Goal: Task Accomplishment & Management: Use online tool/utility

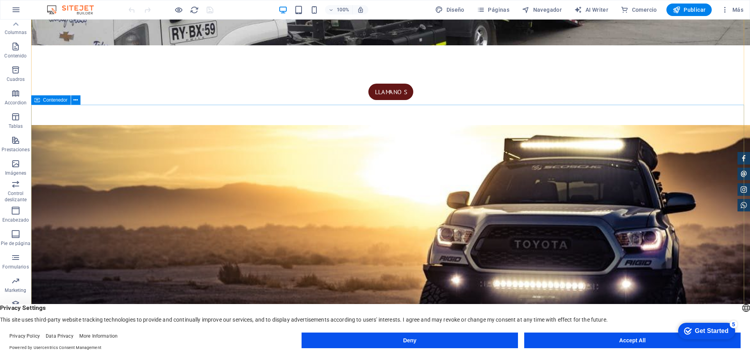
scroll to position [117, 0]
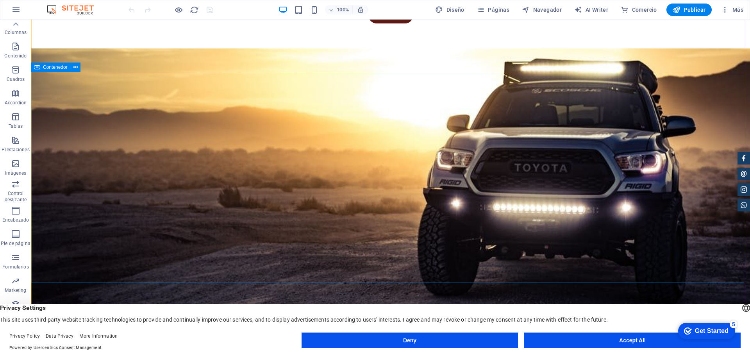
click at [20, 282] on icon "button" at bounding box center [15, 280] width 9 height 9
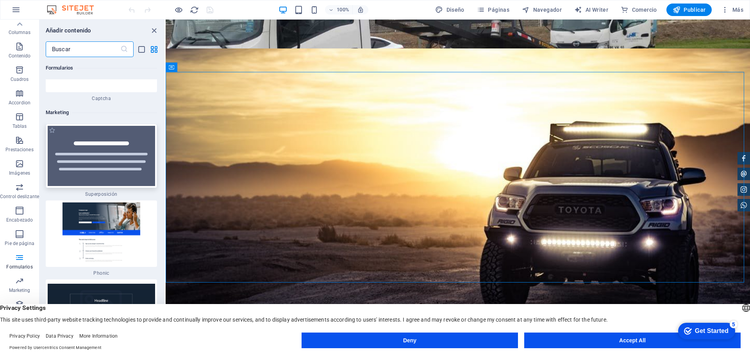
scroll to position [12690, 0]
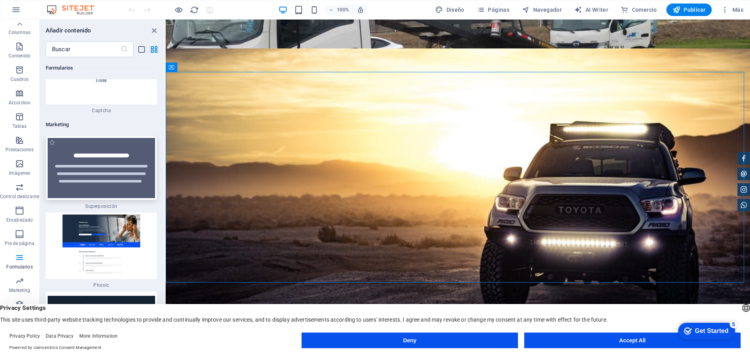
click at [104, 138] on img at bounding box center [101, 168] width 107 height 60
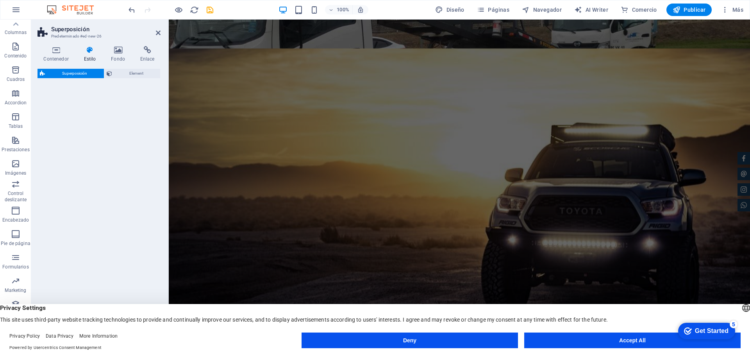
select select "rem"
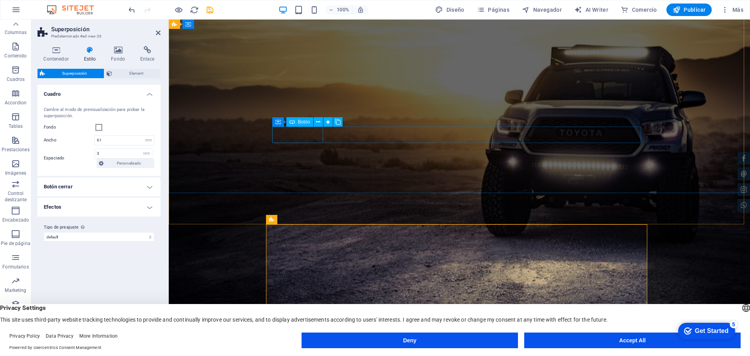
scroll to position [312, 0]
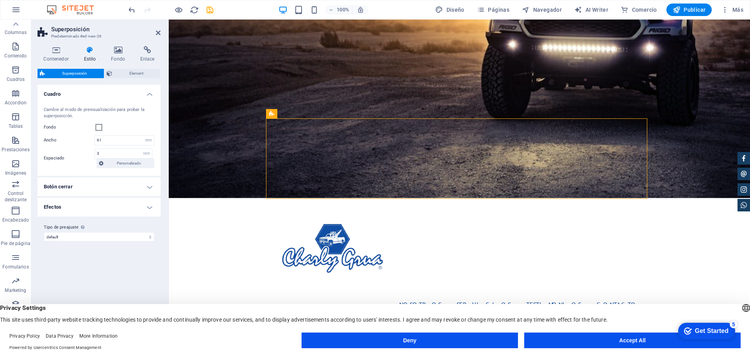
drag, startPoint x: 451, startPoint y: 134, endPoint x: 278, endPoint y: 127, distance: 173.9
click at [84, 185] on h4 "Botón cerrar" at bounding box center [98, 186] width 123 height 19
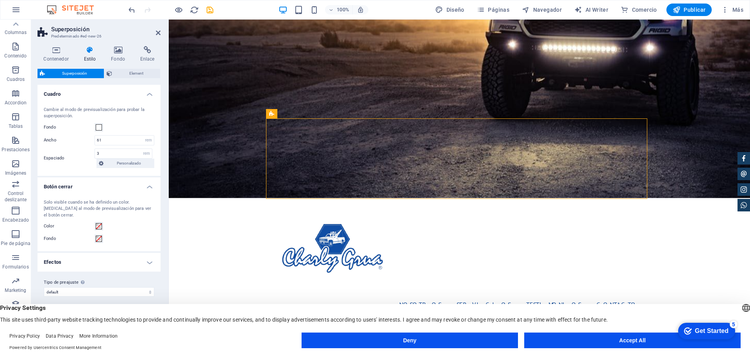
click at [84, 185] on h4 "Botón cerrar" at bounding box center [98, 184] width 123 height 14
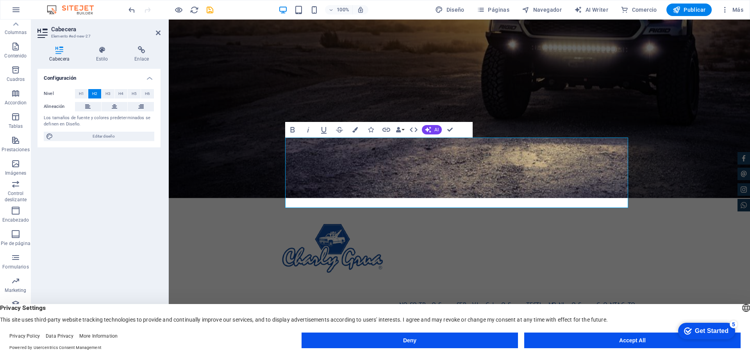
click at [95, 42] on div "Cabecera Estilo Enlace Configuración Nivel H1 H2 H3 H4 H5 H6 Alineación Los tam…" at bounding box center [99, 191] width 136 height 303
click at [98, 53] on icon at bounding box center [102, 50] width 36 height 8
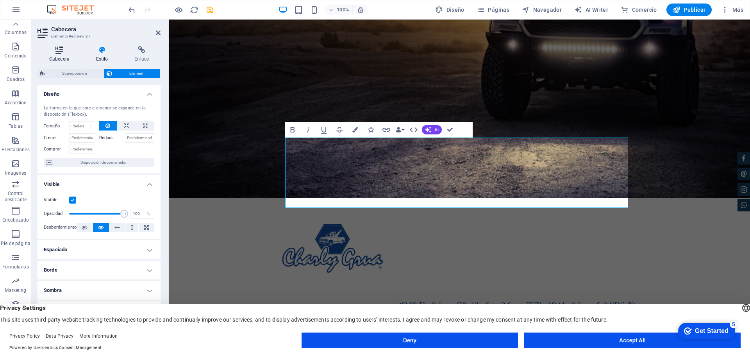
click at [66, 55] on h4 "Cabecera" at bounding box center [60, 54] width 47 height 16
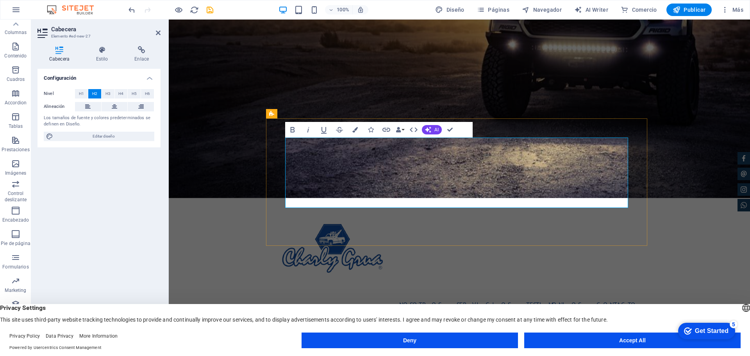
click at [384, 128] on icon "button" at bounding box center [386, 130] width 8 height 4
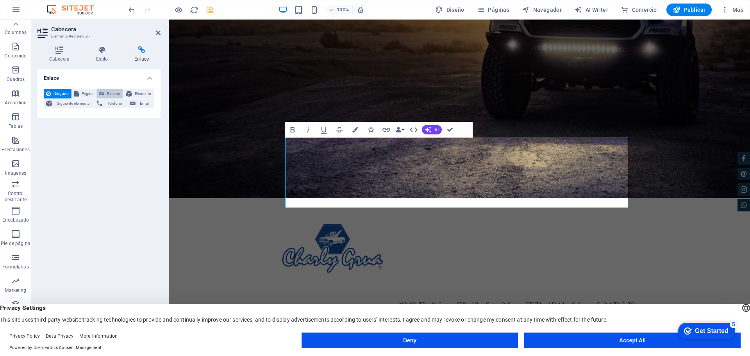
click at [101, 94] on icon at bounding box center [101, 93] width 5 height 9
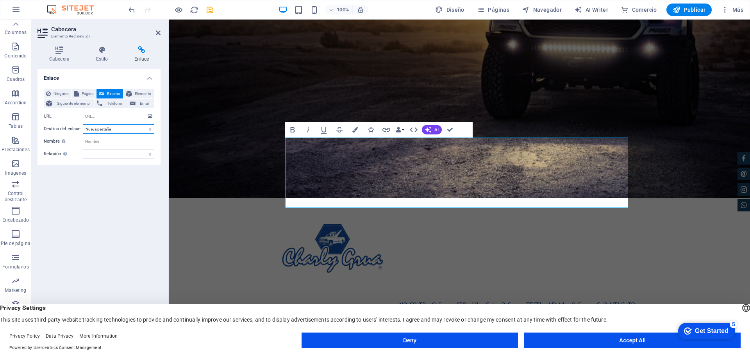
click at [101, 131] on select "Nueva pestaña Misma pestaña Superposición" at bounding box center [118, 128] width 71 height 9
select select "overlay"
click at [83, 124] on select "Nueva pestaña Misma pestaña Superposición" at bounding box center [118, 128] width 71 height 9
click at [100, 143] on input "Nombre Una descripción adicional del enlace no debería ser igual al texto del e…" at bounding box center [118, 141] width 71 height 9
click at [96, 118] on input "URL" at bounding box center [118, 116] width 71 height 9
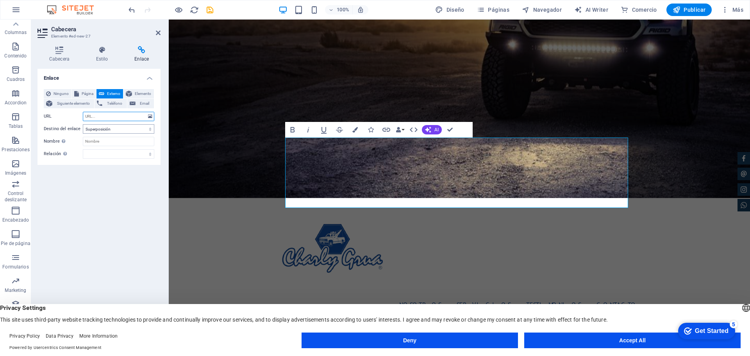
paste input "Mensaje generado automáticamente desde el sitio web."
type input "Mensaje generado automáticamente desde el sitio web."
paste input "[URL][DOMAIN_NAME]"
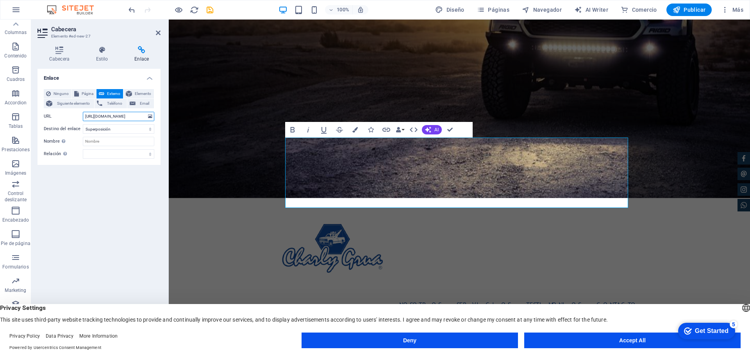
type input "[URL][DOMAIN_NAME]"
click at [112, 148] on div "Ninguno Página Externo Elemento Siguiente elemento Teléfono Email Página Start …" at bounding box center [99, 124] width 111 height 70
click at [112, 145] on input "Nombre Una descripción adicional del enlace no debería ser igual al texto del e…" at bounding box center [118, 141] width 71 height 9
type input "UBICAME"
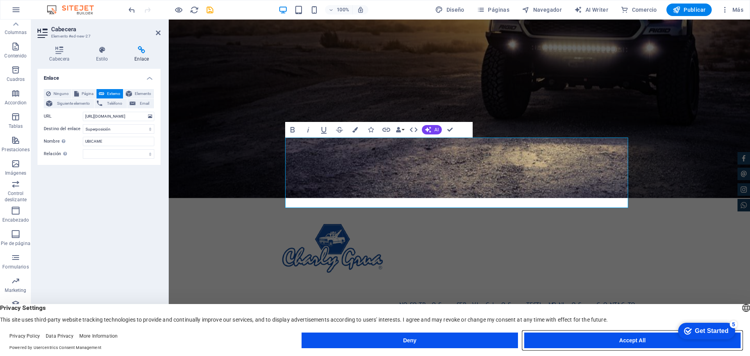
click at [0, 0] on button "Accept All" at bounding box center [0, 0] width 0 height 0
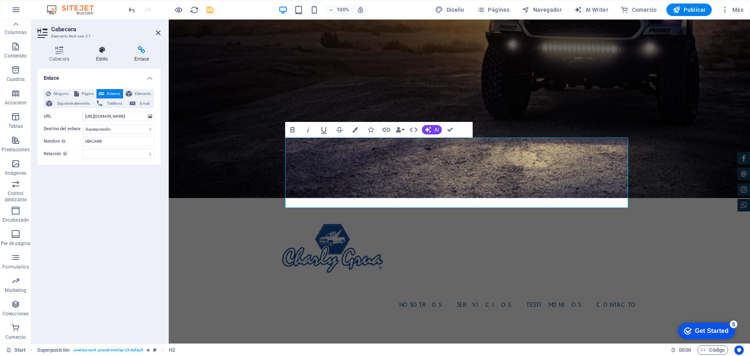
click at [98, 57] on h4 "Estilo" at bounding box center [103, 54] width 39 height 16
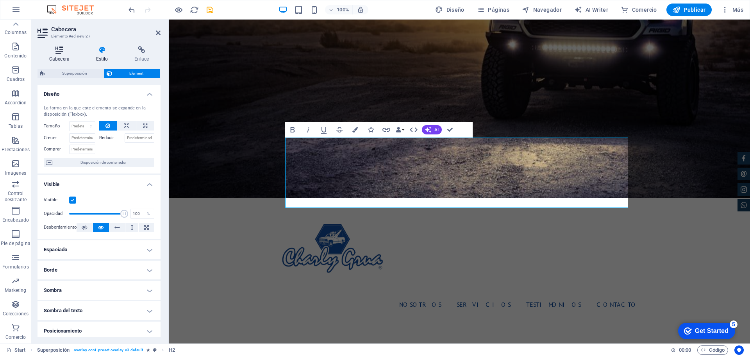
click at [70, 54] on h4 "Cabecera" at bounding box center [60, 54] width 47 height 16
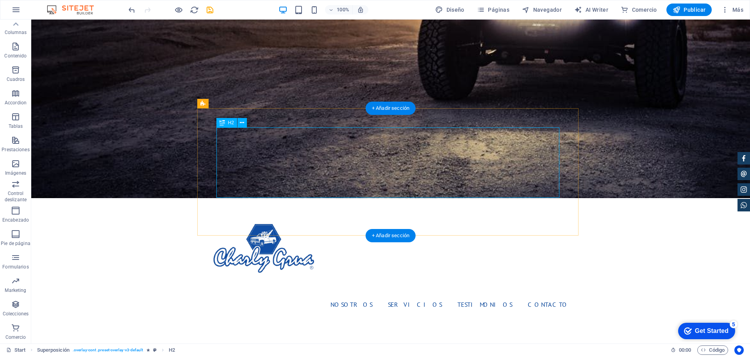
scroll to position [391, 0]
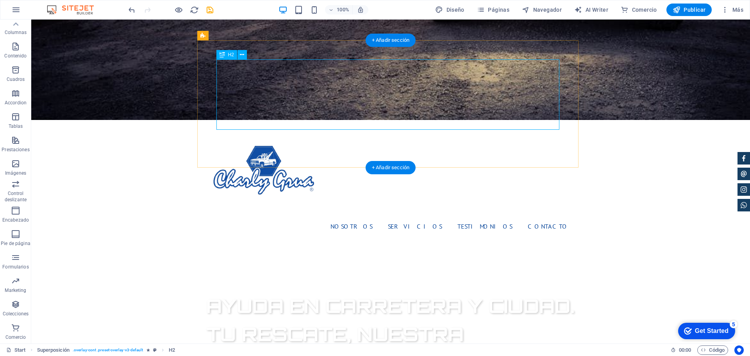
drag, startPoint x: 338, startPoint y: 95, endPoint x: 202, endPoint y: 95, distance: 136.7
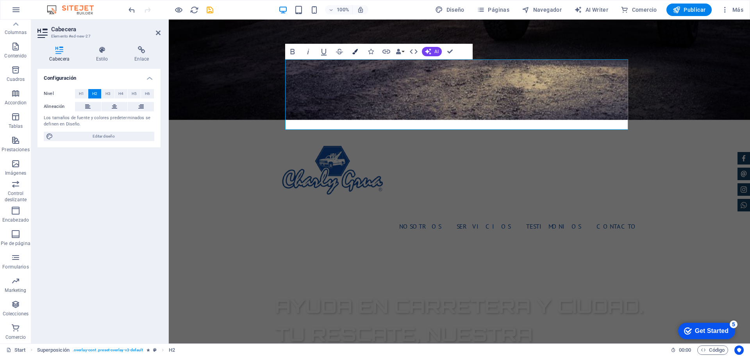
click at [356, 53] on icon "button" at bounding box center [354, 51] width 5 height 5
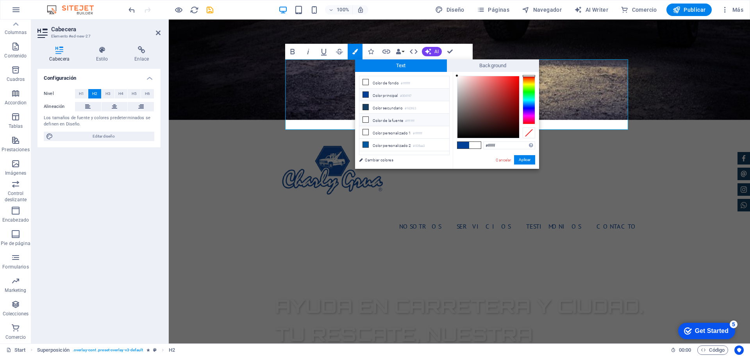
click at [366, 118] on icon at bounding box center [365, 119] width 5 height 5
click at [367, 118] on icon at bounding box center [365, 119] width 5 height 5
click at [378, 121] on li "Color de la fuente #ffffff" at bounding box center [404, 120] width 90 height 12
click at [528, 108] on div at bounding box center [529, 100] width 12 height 48
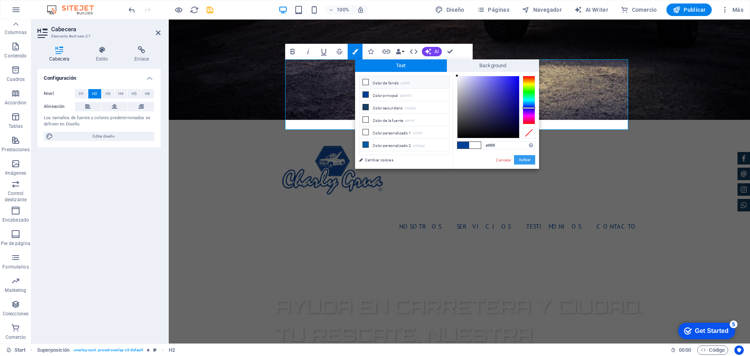
click at [519, 158] on button "Aplicar" at bounding box center [524, 159] width 21 height 9
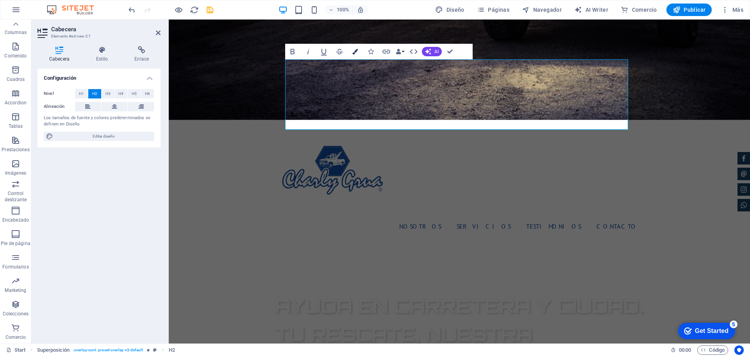
click at [353, 54] on icon "button" at bounding box center [354, 51] width 5 height 5
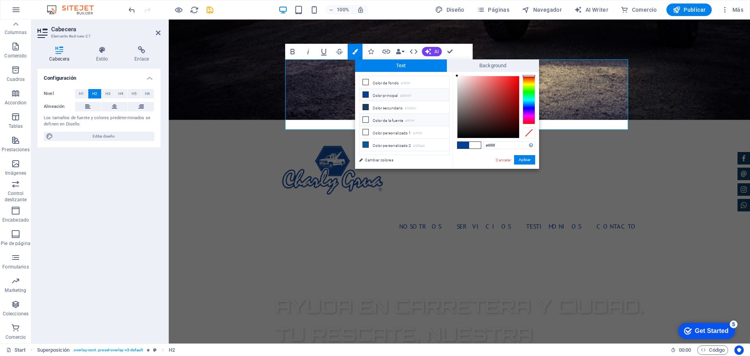
click at [366, 119] on icon at bounding box center [365, 119] width 5 height 5
click at [467, 135] on div at bounding box center [488, 107] width 62 height 62
drag, startPoint x: 468, startPoint y: 134, endPoint x: 464, endPoint y: 108, distance: 26.0
click at [464, 114] on div at bounding box center [465, 115] width 3 height 3
click at [391, 95] on li "Color principal #004197" at bounding box center [404, 95] width 90 height 12
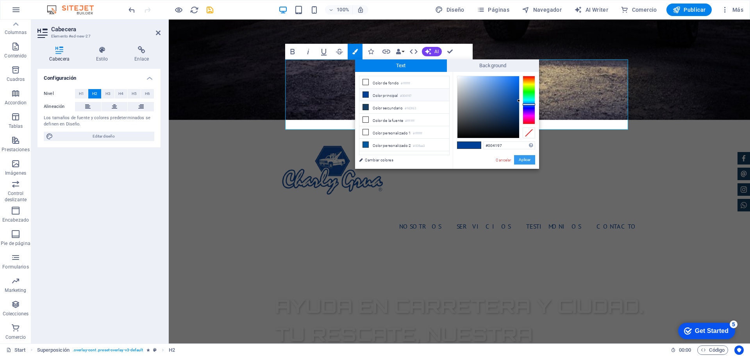
click at [532, 159] on button "Aplicar" at bounding box center [524, 159] width 21 height 9
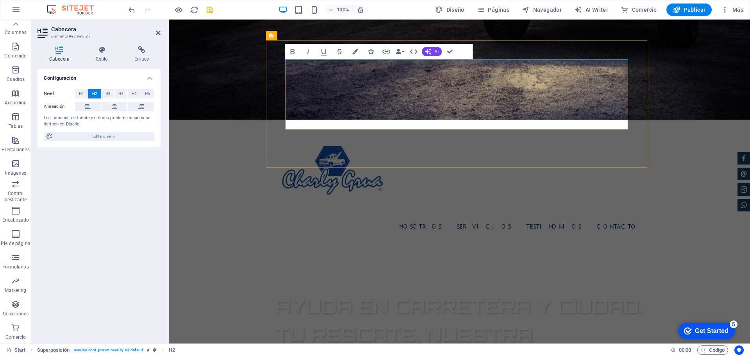
click at [353, 49] on icon "button" at bounding box center [354, 51] width 5 height 5
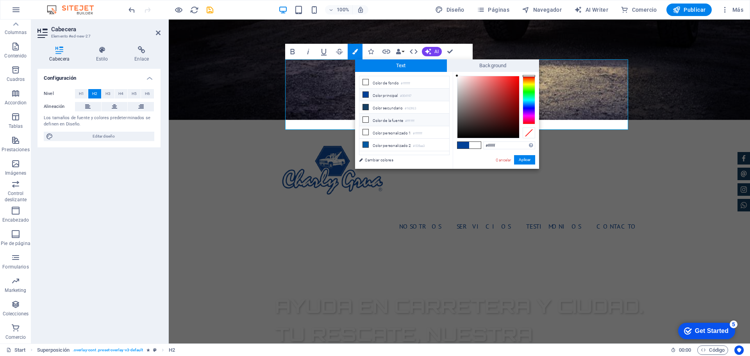
click at [405, 118] on li "Color de la fuente #ffffff" at bounding box center [404, 120] width 90 height 12
click at [458, 144] on span at bounding box center [463, 145] width 12 height 7
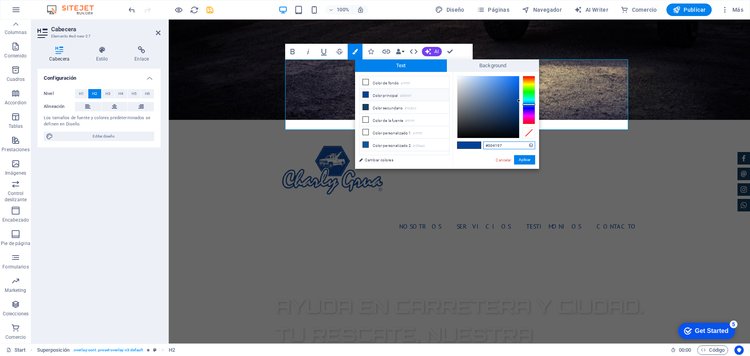
click at [494, 148] on input "#004197" at bounding box center [509, 145] width 52 height 8
click at [412, 119] on small "#ffffff" at bounding box center [409, 120] width 9 height 5
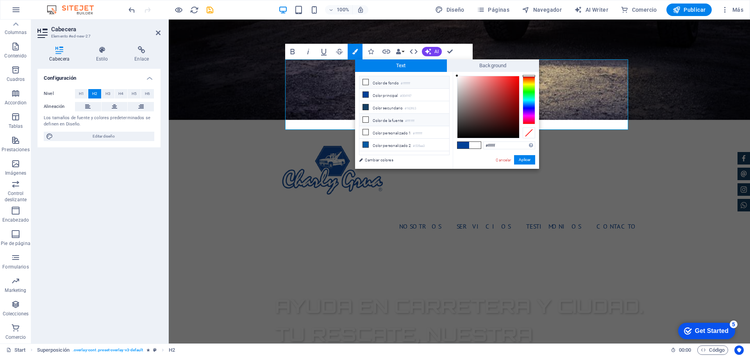
click at [412, 119] on small "#ffffff" at bounding box center [409, 120] width 9 height 5
click at [489, 145] on input "#ffffff" at bounding box center [509, 145] width 52 height 8
paste input "#004197"
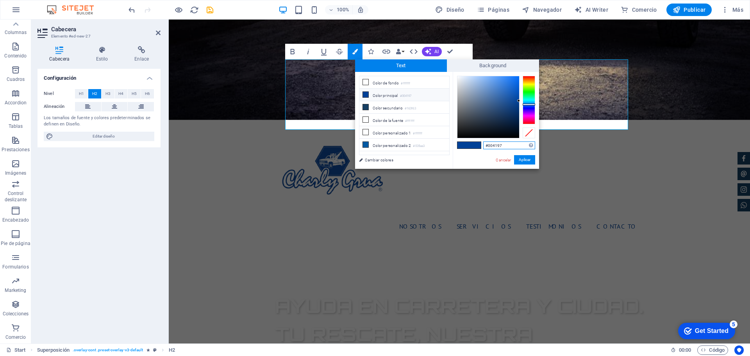
click at [496, 146] on input "#004197" at bounding box center [509, 145] width 52 height 8
click at [497, 146] on input "#004197" at bounding box center [509, 145] width 52 height 8
click at [522, 158] on button "Aplicar" at bounding box center [524, 159] width 21 height 9
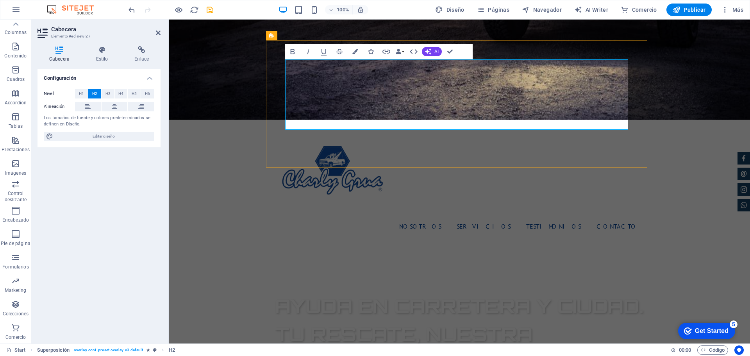
click at [350, 52] on button "Colors" at bounding box center [355, 52] width 15 height 16
type input "#ffffff"
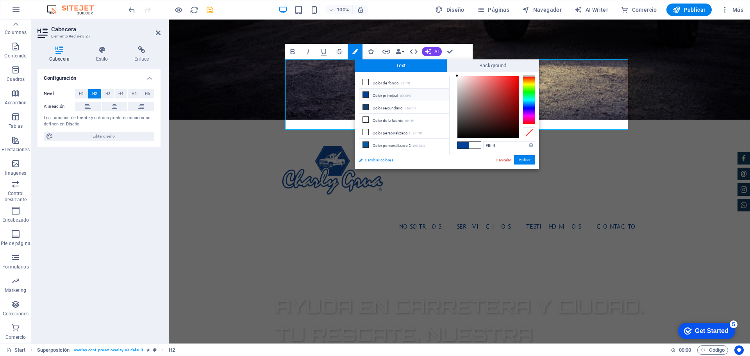
drag, startPoint x: 367, startPoint y: 119, endPoint x: 363, endPoint y: 160, distance: 40.8
click at [363, 160] on link "Cambiar colores" at bounding box center [400, 160] width 91 height 10
select select "px"
select select "400"
select select "px"
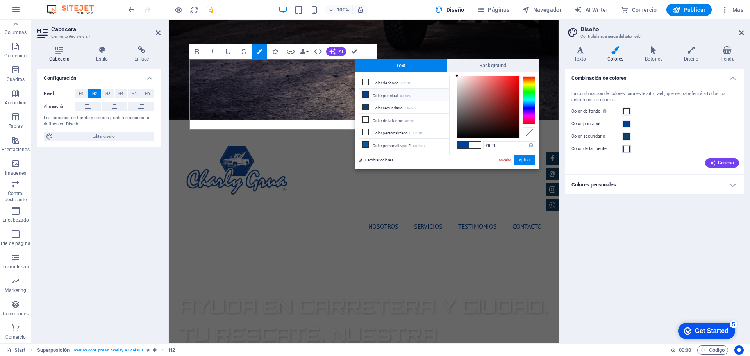
click at [627, 148] on span at bounding box center [626, 149] width 6 height 6
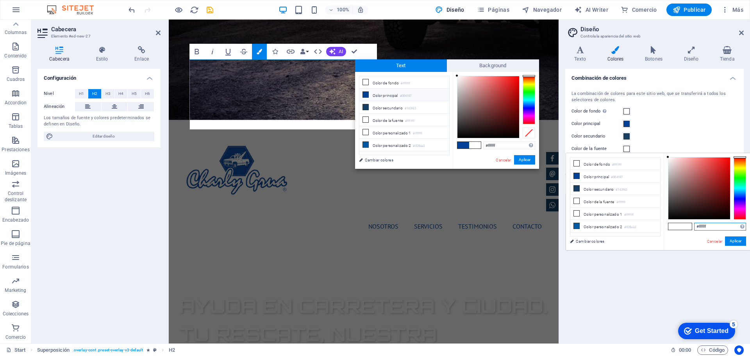
click at [703, 225] on input "#ffffff" at bounding box center [720, 227] width 52 height 8
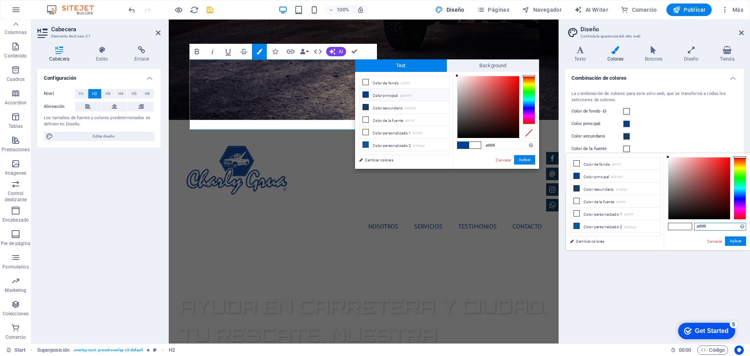
paste input "#004197"
type input "#004197"
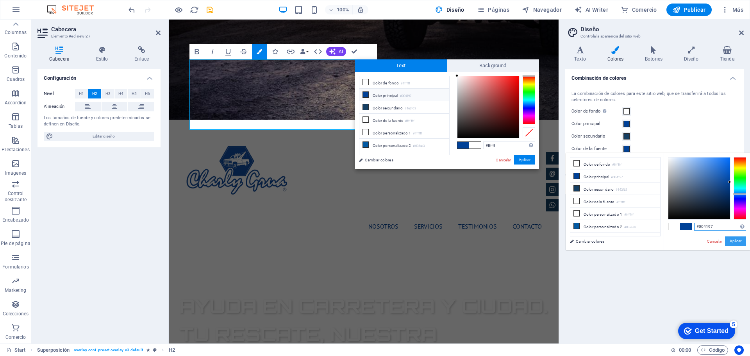
type input "#004197"
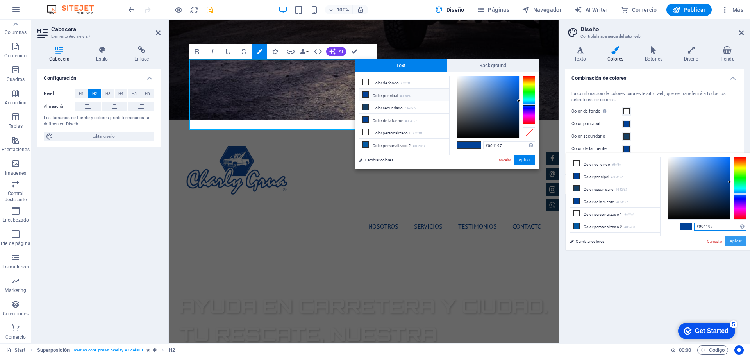
type input "#004197"
click at [731, 240] on button "Aplicar" at bounding box center [735, 240] width 21 height 9
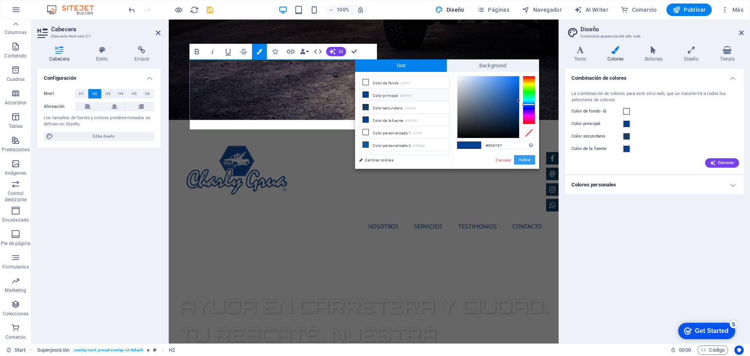
click at [530, 159] on button "Aplicar" at bounding box center [524, 159] width 21 height 9
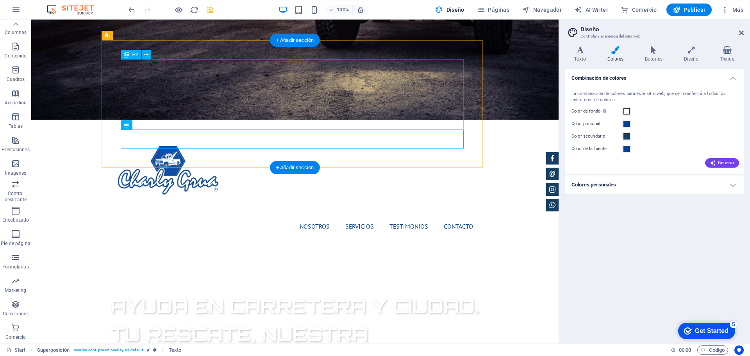
drag, startPoint x: 265, startPoint y: 98, endPoint x: 260, endPoint y: 97, distance: 5.1
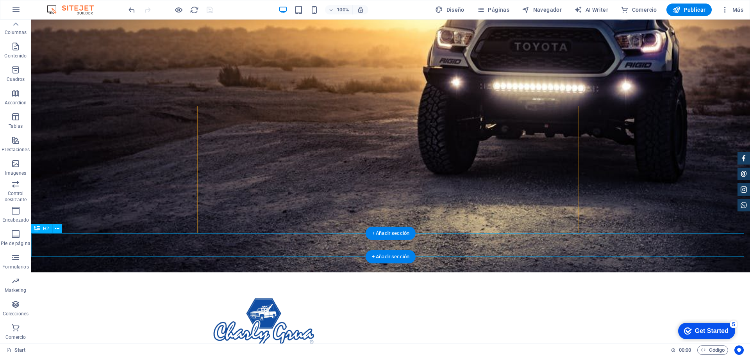
scroll to position [351, 0]
